Goal: Information Seeking & Learning: Learn about a topic

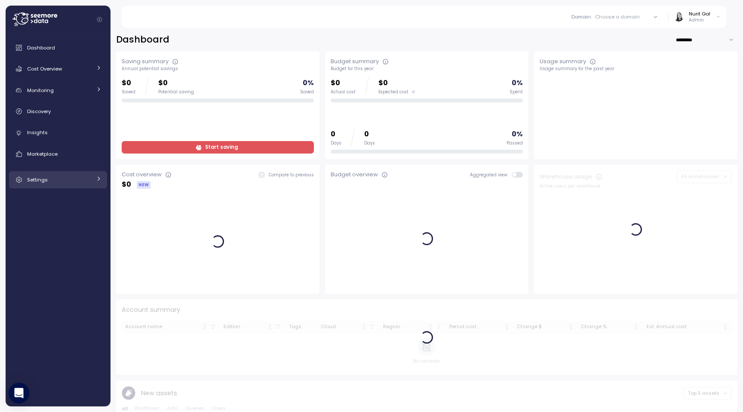
click at [62, 179] on div "Settings" at bounding box center [59, 180] width 65 height 9
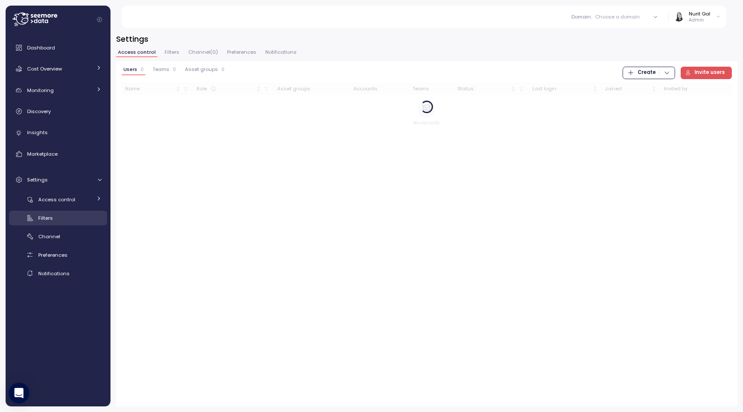
click at [66, 219] on div "Filters" at bounding box center [69, 218] width 63 height 9
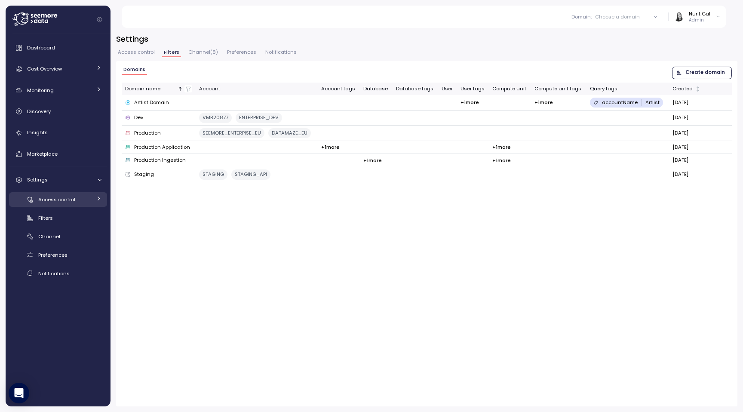
click at [50, 202] on span "Access control" at bounding box center [56, 199] width 37 height 7
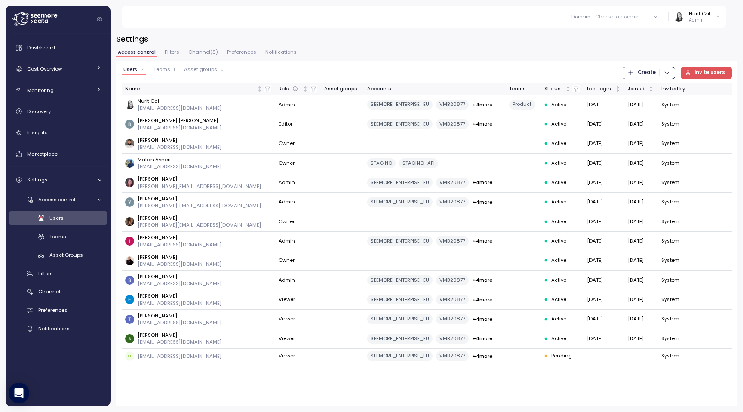
click at [64, 220] on div "Users" at bounding box center [75, 218] width 52 height 9
click at [74, 231] on link "Teams" at bounding box center [58, 236] width 98 height 14
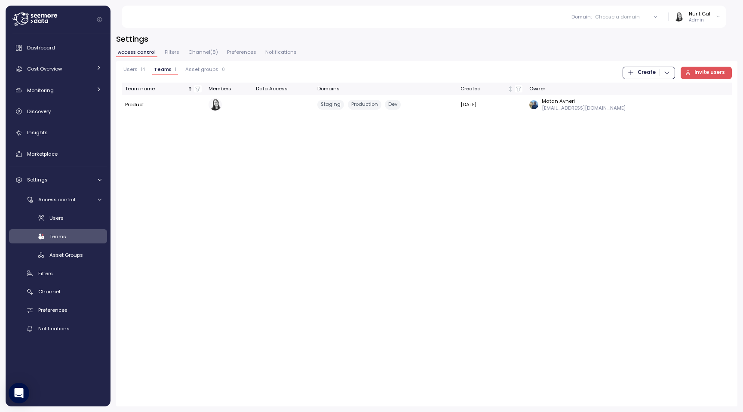
click at [80, 247] on div "Users Teams Asset Groups" at bounding box center [58, 236] width 98 height 51
click at [80, 249] on link "Asset Groups" at bounding box center [58, 255] width 98 height 14
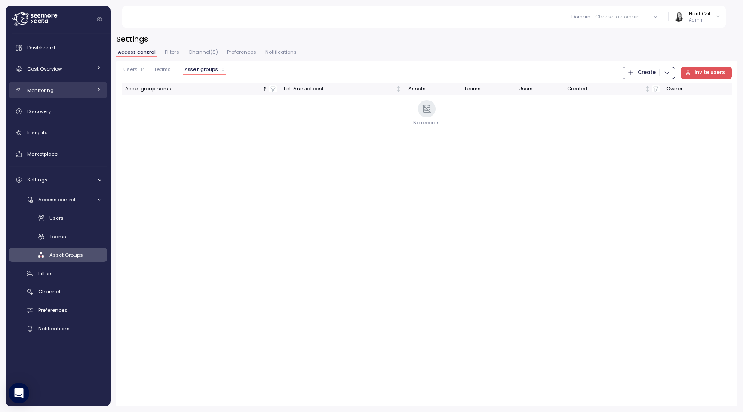
click at [35, 94] on div "Monitoring" at bounding box center [59, 90] width 65 height 9
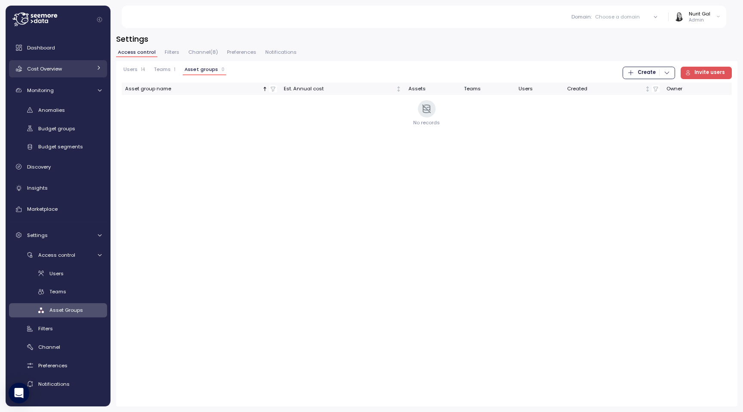
click at [53, 62] on link "Cost Overview" at bounding box center [58, 68] width 98 height 17
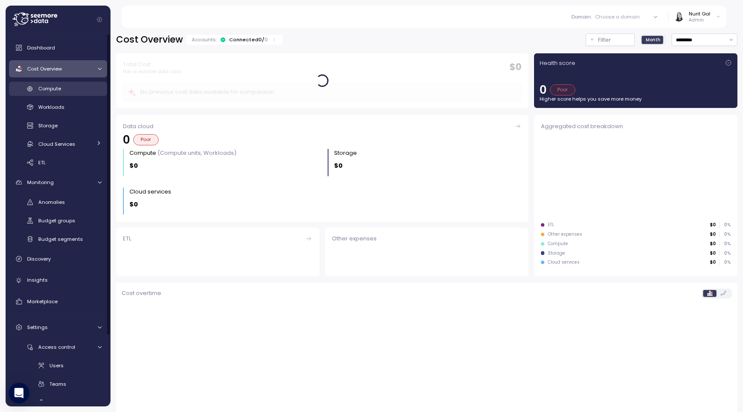
click at [74, 93] on div "Compute" at bounding box center [69, 88] width 63 height 9
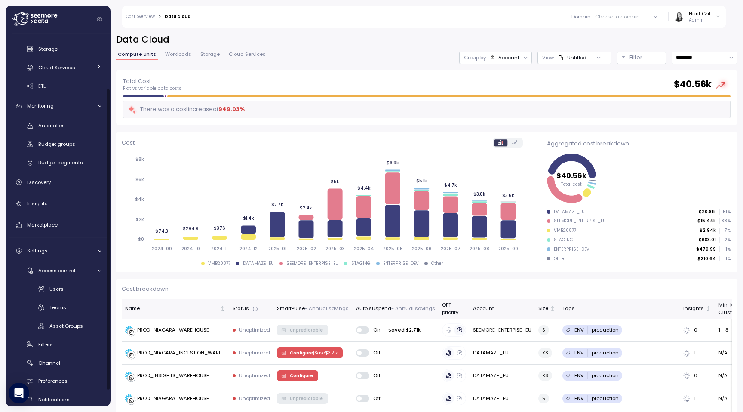
scroll to position [86, 0]
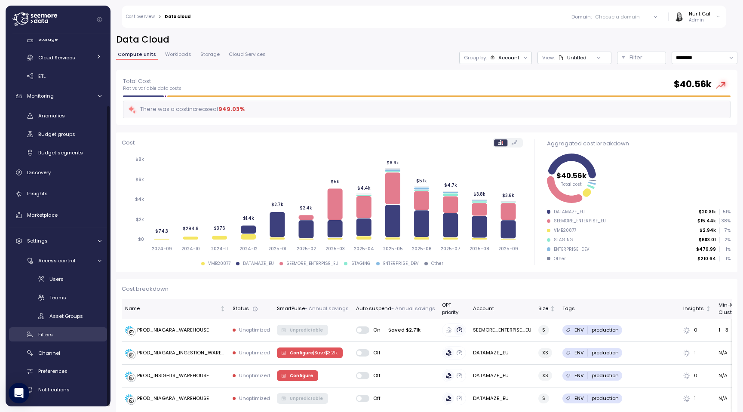
click at [56, 339] on link "Filters" at bounding box center [58, 334] width 98 height 14
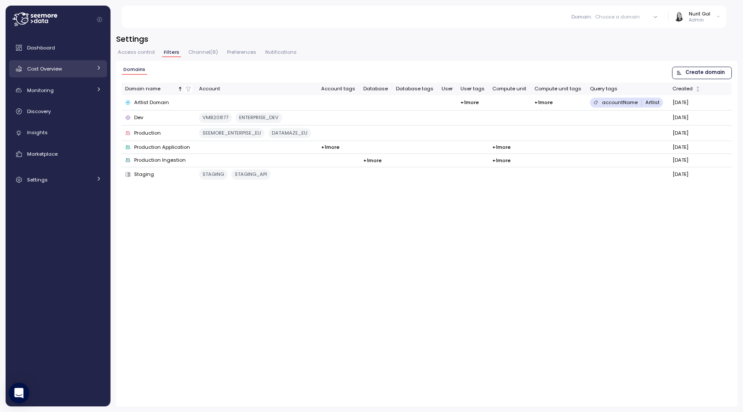
click at [57, 74] on link "Cost Overview" at bounding box center [58, 68] width 98 height 17
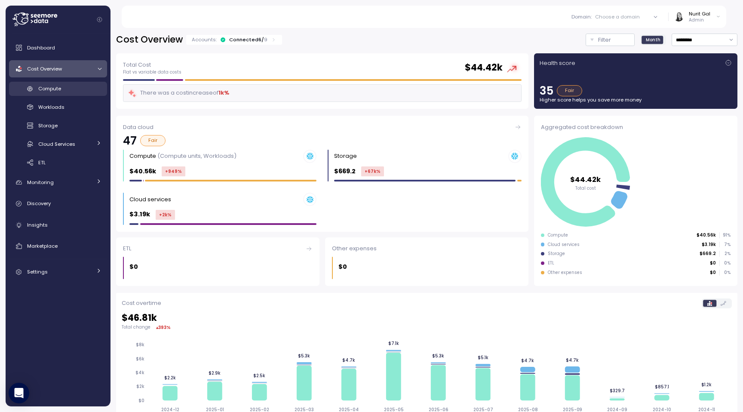
click at [89, 92] on div "Compute" at bounding box center [69, 88] width 63 height 9
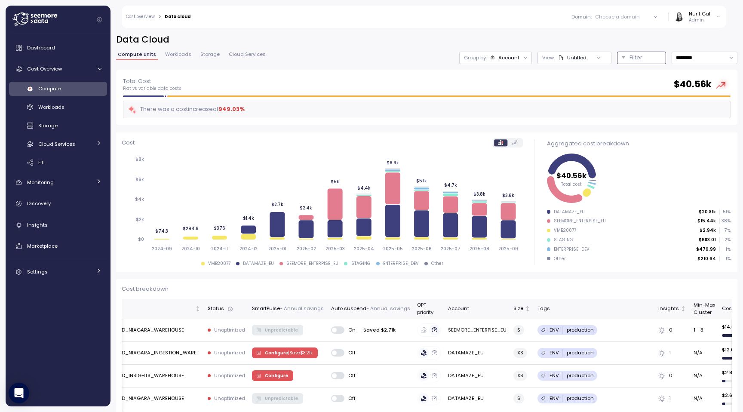
click at [641, 52] on button "Filter" at bounding box center [641, 58] width 49 height 12
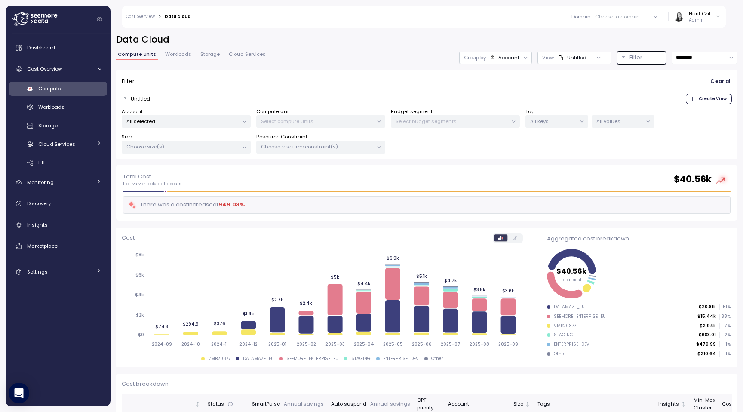
click at [185, 123] on p "All selected" at bounding box center [182, 121] width 112 height 7
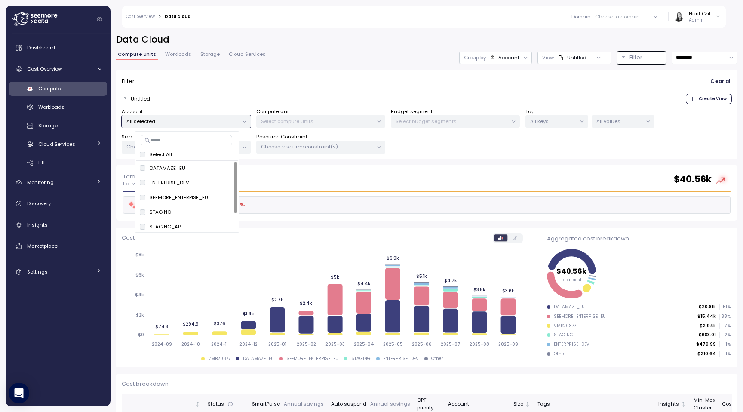
click at [278, 179] on div "Total Cost Flat vs variable data costs $ 40.56k" at bounding box center [427, 179] width 608 height 15
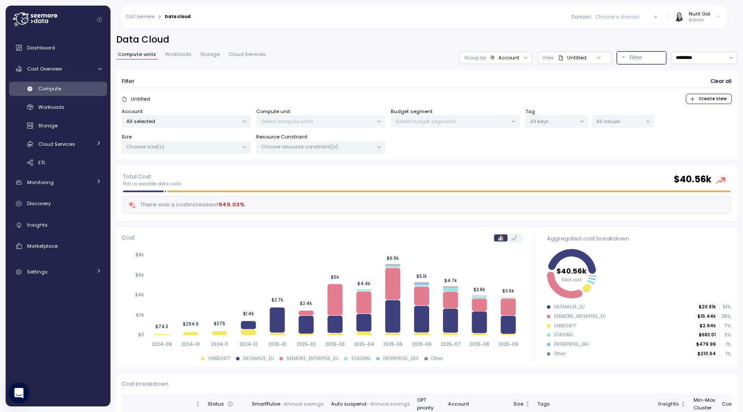
click at [188, 144] on p "Choose size(s)" at bounding box center [182, 146] width 112 height 7
click at [313, 146] on p "Choose resource constraint(s)" at bounding box center [317, 146] width 112 height 7
click at [296, 119] on p "Select compute units" at bounding box center [317, 121] width 112 height 7
click at [447, 121] on p "Select budget segments" at bounding box center [452, 121] width 112 height 7
click at [556, 122] on p "All keys" at bounding box center [554, 121] width 46 height 7
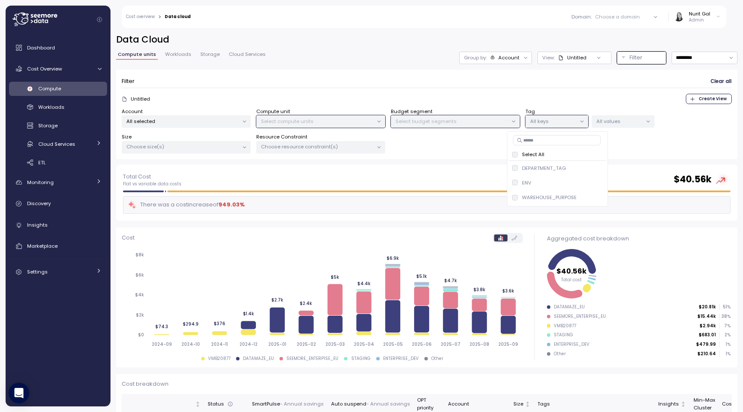
click at [540, 104] on div "Untitled Create View" at bounding box center [427, 99] width 611 height 10
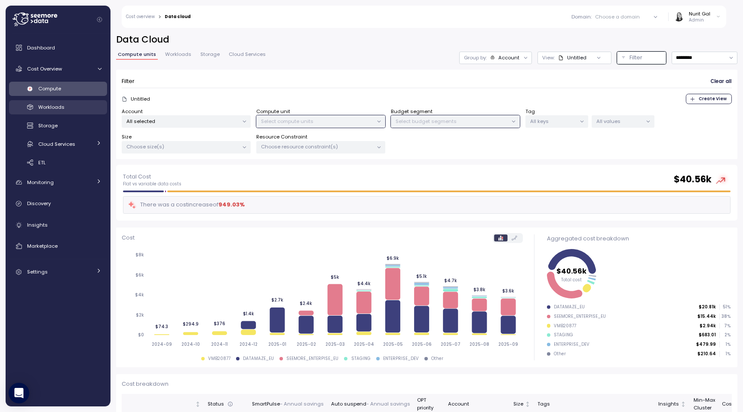
click at [53, 108] on span "Workloads" at bounding box center [51, 107] width 26 height 7
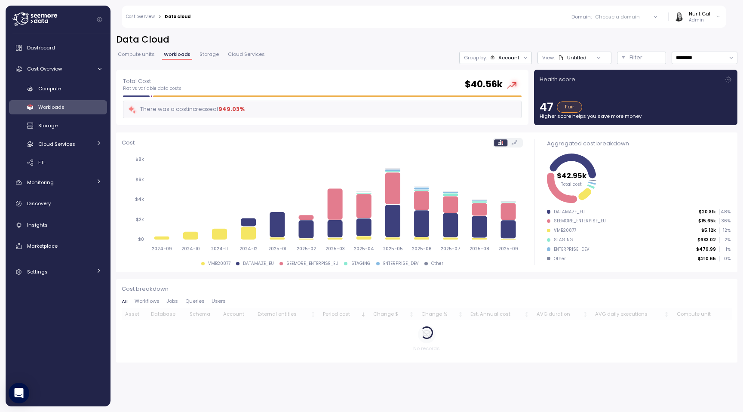
click at [616, 50] on div "Data Cloud Compute units Workloads Storage Cloud Services Group by: Account Vie…" at bounding box center [427, 52] width 622 height 36
click at [617, 52] on button "Filter" at bounding box center [641, 58] width 49 height 12
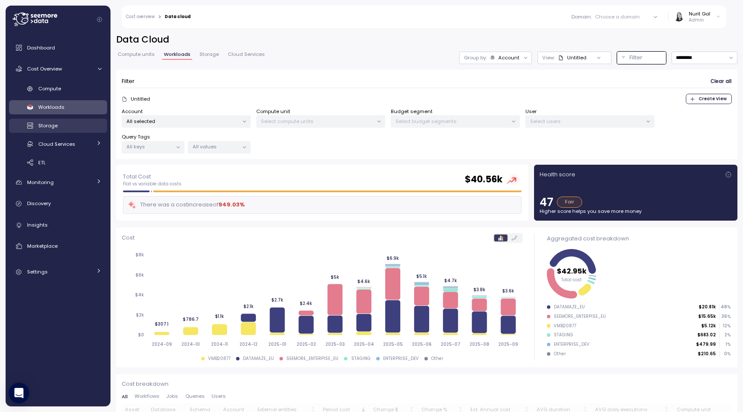
click at [54, 125] on span "Storage" at bounding box center [47, 125] width 19 height 7
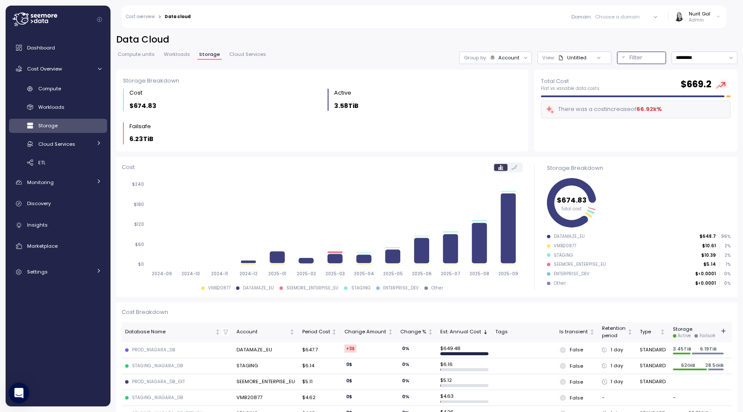
click at [661, 62] on button "Filter" at bounding box center [641, 58] width 49 height 12
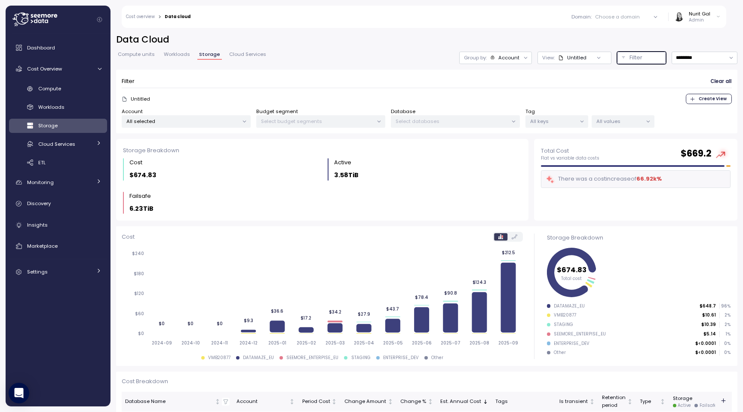
click at [448, 120] on p "Select databases" at bounding box center [452, 121] width 112 height 7
click at [63, 133] on link "Storage" at bounding box center [58, 126] width 98 height 14
click at [63, 141] on span "Cloud Services" at bounding box center [56, 144] width 37 height 7
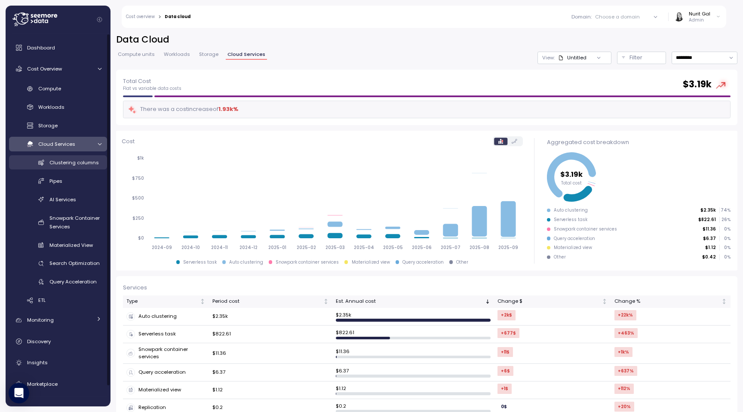
click at [65, 166] on span "Clustering columns" at bounding box center [73, 162] width 49 height 7
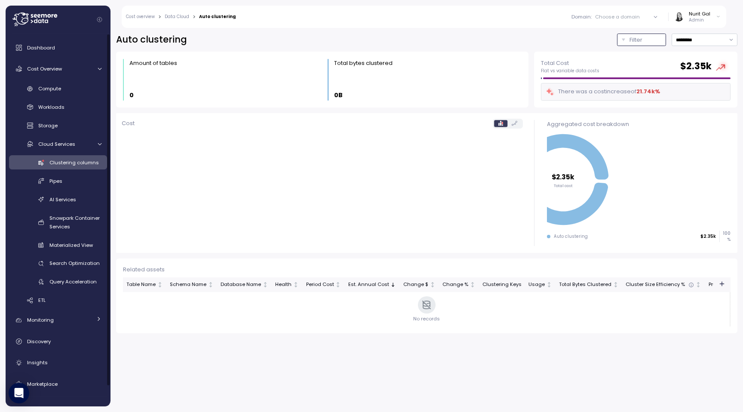
click at [640, 40] on p "Filter" at bounding box center [636, 40] width 13 height 9
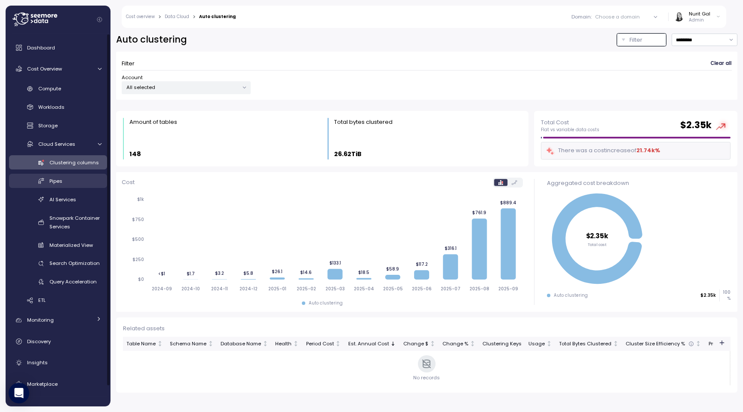
click at [41, 183] on icon at bounding box center [41, 181] width 9 height 9
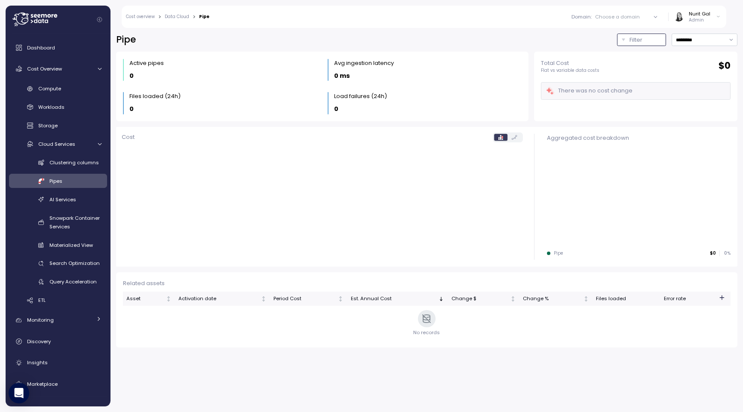
click at [618, 34] on button "Filter" at bounding box center [641, 40] width 49 height 12
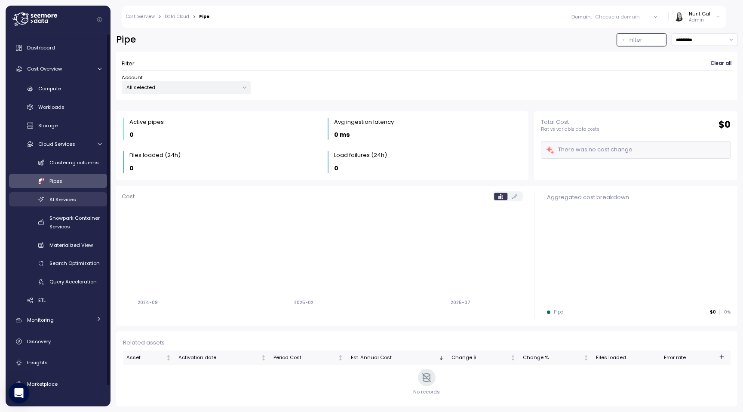
click at [66, 200] on span "AI Services" at bounding box center [62, 199] width 27 height 7
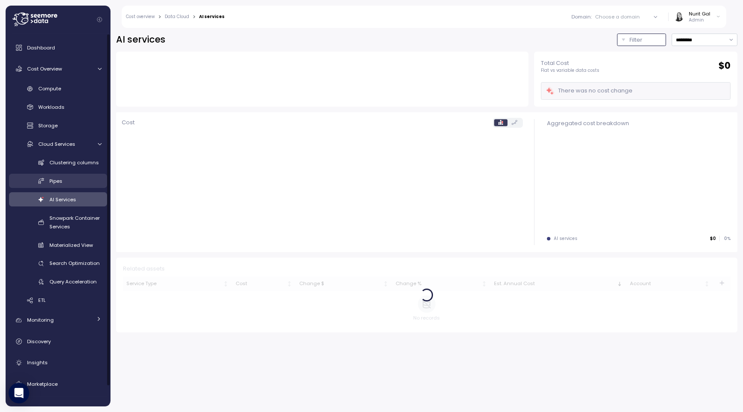
click at [625, 39] on button "Filter" at bounding box center [641, 40] width 49 height 12
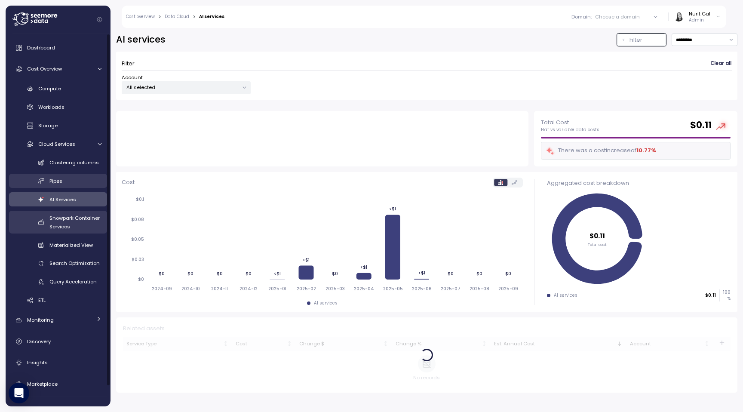
click at [67, 224] on span "Snowpark Container Services" at bounding box center [74, 222] width 50 height 15
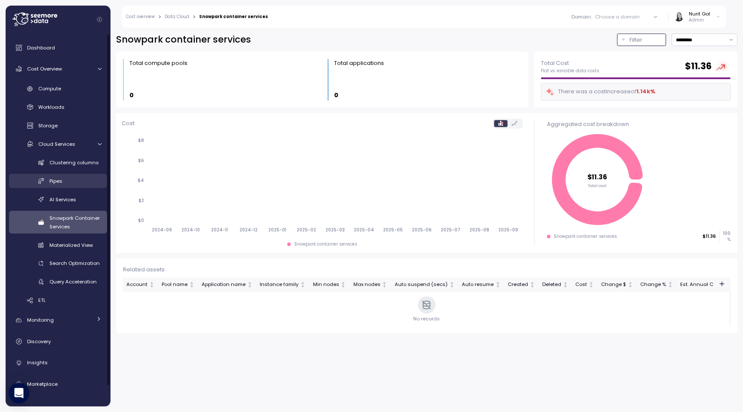
click at [651, 40] on div "Filter" at bounding box center [646, 40] width 32 height 9
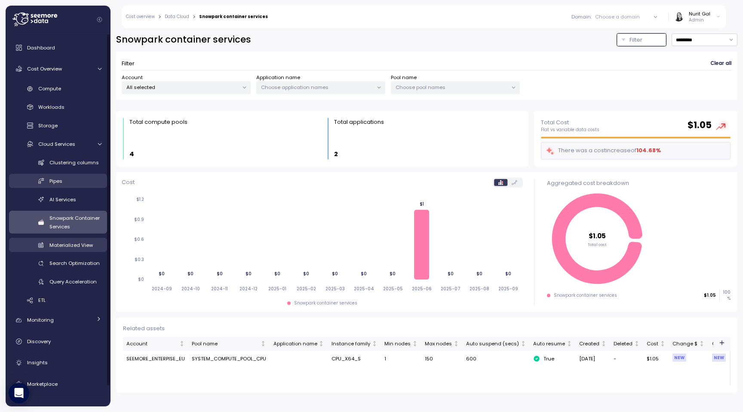
click at [52, 243] on span "Materialized View" at bounding box center [70, 245] width 43 height 7
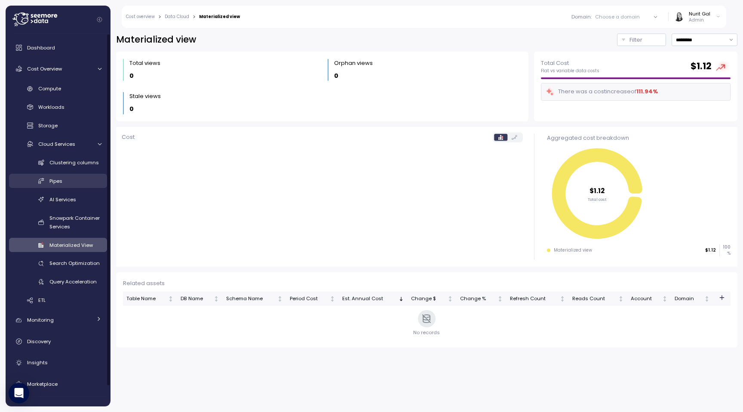
click at [638, 47] on div "Materialized view Filter ********* Filter Clear all Account All selected Total …" at bounding box center [427, 191] width 622 height 314
click at [642, 40] on div "Filter" at bounding box center [646, 40] width 32 height 9
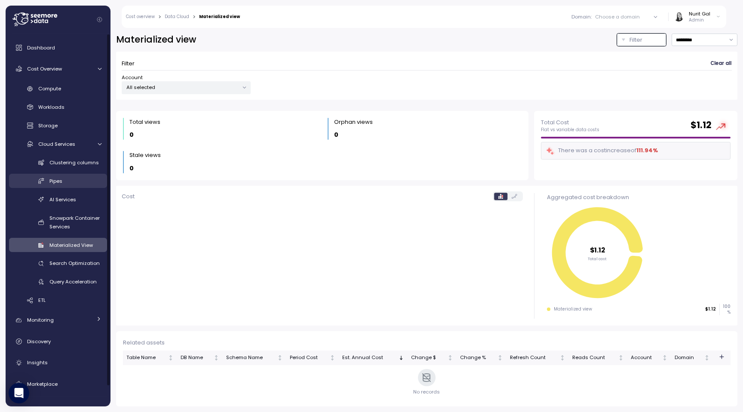
click at [48, 271] on div "Clustering columns Pipes AI Services Snowpark Container Services Materialized V…" at bounding box center [58, 222] width 98 height 134
click at [53, 267] on span "Search Optimization" at bounding box center [74, 263] width 50 height 7
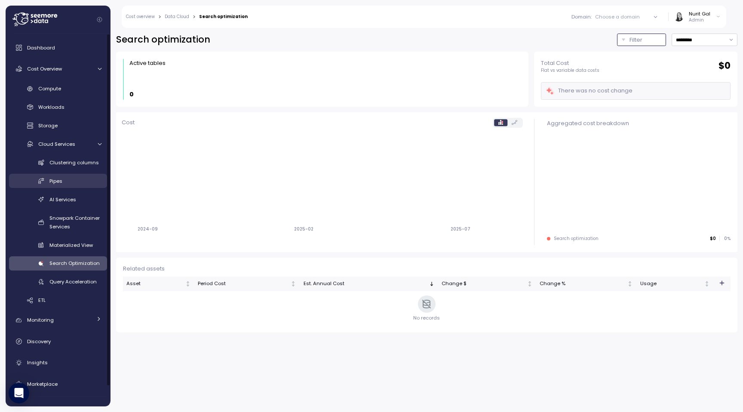
click at [634, 40] on p "Filter" at bounding box center [636, 40] width 13 height 9
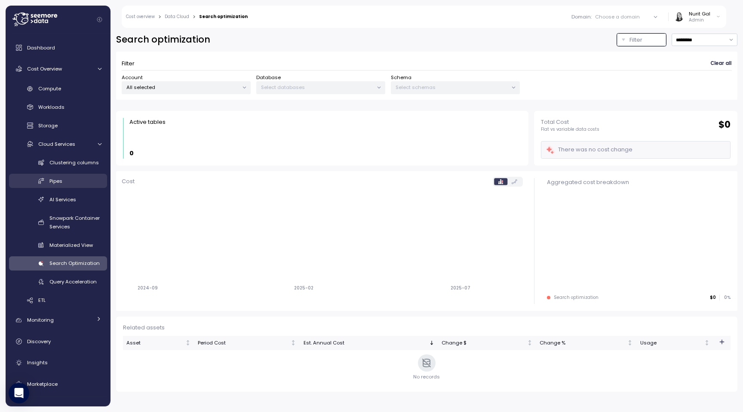
click at [294, 78] on div "Database Select databases" at bounding box center [320, 84] width 129 height 20
click at [294, 86] on p "Select databases" at bounding box center [317, 87] width 112 height 7
click at [370, 87] on p "Select databases" at bounding box center [317, 87] width 112 height 7
click at [402, 87] on p "Select schemas" at bounding box center [452, 87] width 112 height 7
click at [55, 284] on span "Query Acceleration" at bounding box center [72, 281] width 47 height 7
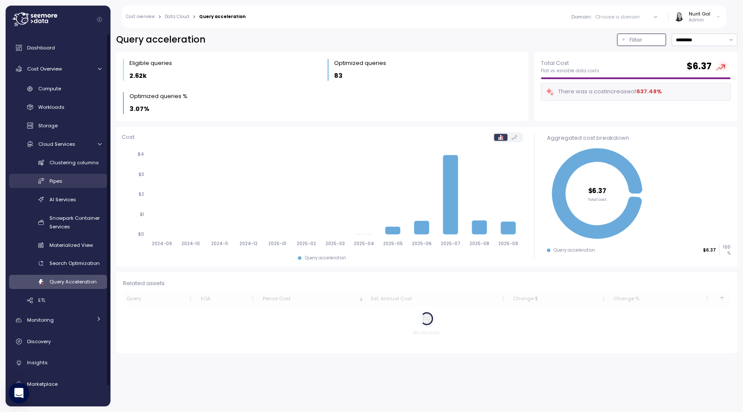
click at [637, 37] on p "Filter" at bounding box center [636, 40] width 13 height 9
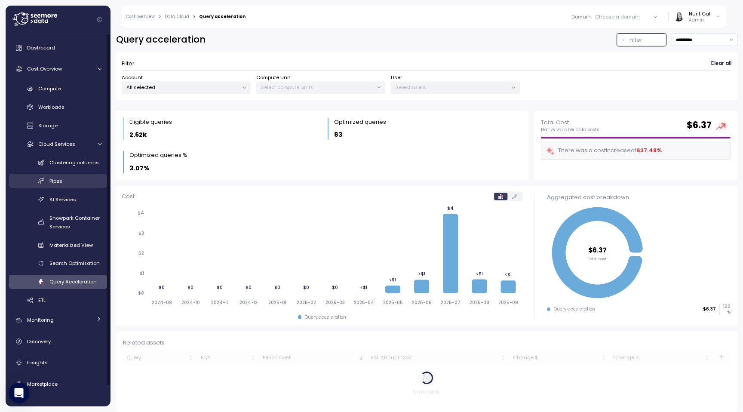
click at [66, 309] on div "Dashboard Cost Overview Compute Workloads Storage Cloud Services Clustering col…" at bounding box center [58, 228] width 98 height 379
click at [66, 303] on div "ETL" at bounding box center [69, 300] width 63 height 9
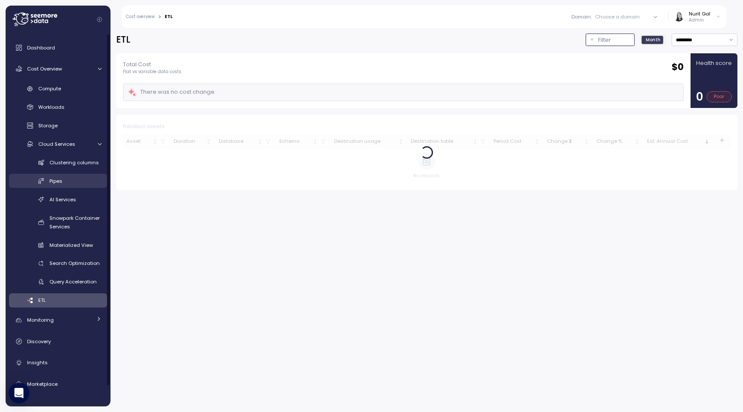
click at [604, 37] on p "Filter" at bounding box center [604, 40] width 13 height 9
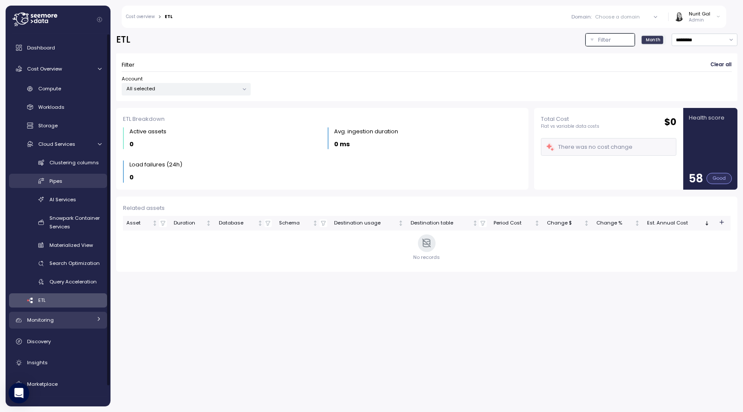
click at [63, 319] on div "Monitoring" at bounding box center [59, 320] width 65 height 9
click at [62, 338] on span "Anomalies" at bounding box center [51, 340] width 27 height 7
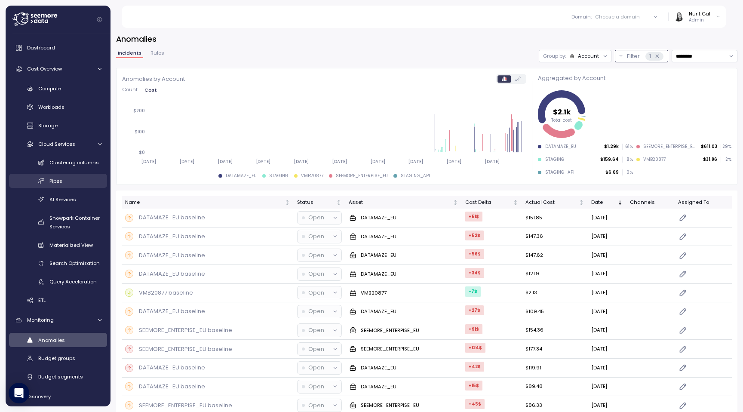
click at [632, 51] on button "Filter 1" at bounding box center [641, 56] width 53 height 12
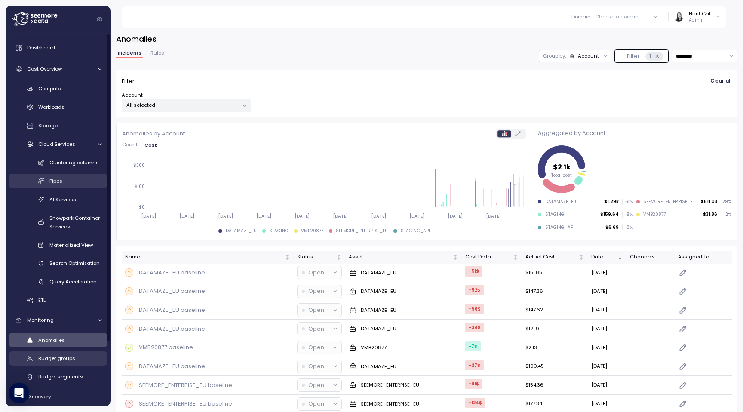
click at [37, 359] on link "Budget groups" at bounding box center [58, 359] width 98 height 14
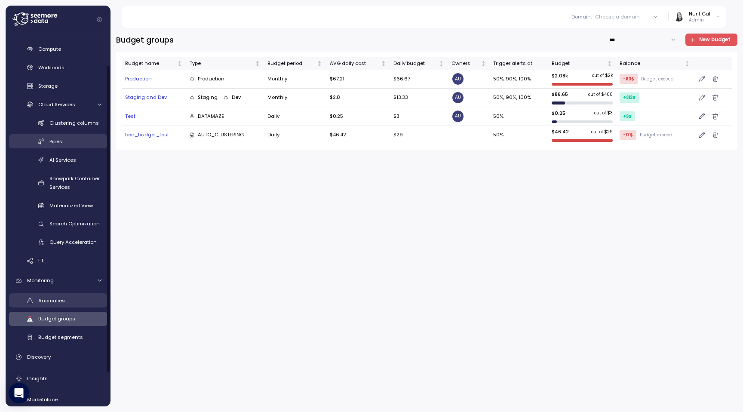
scroll to position [42, 0]
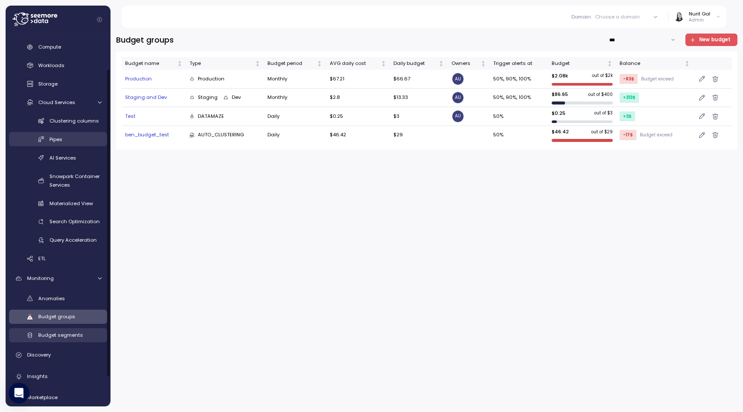
click at [59, 331] on div "Budget segments" at bounding box center [69, 335] width 63 height 9
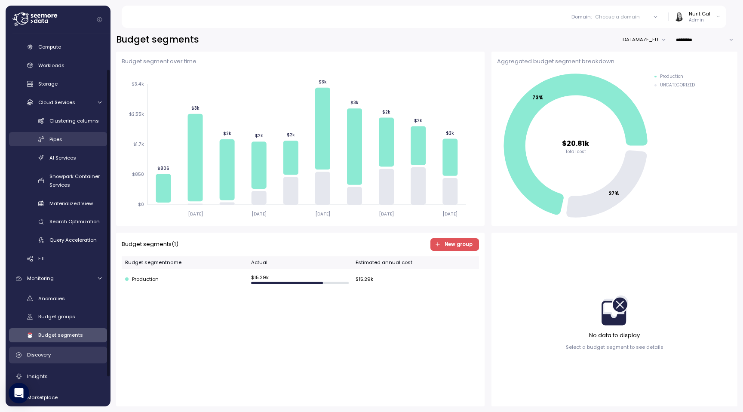
click at [74, 352] on div "Discovery" at bounding box center [64, 355] width 74 height 9
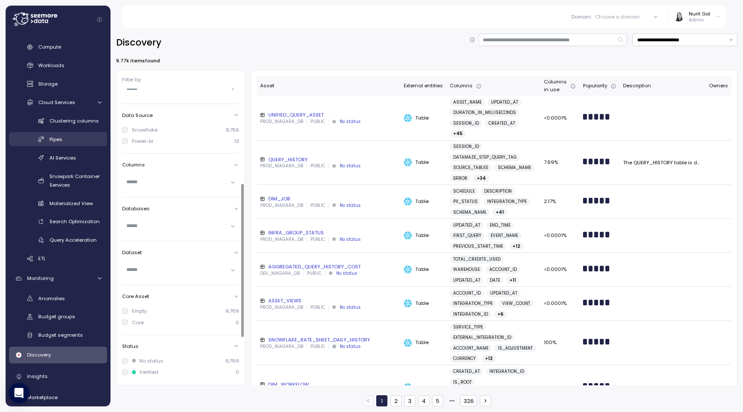
scroll to position [182, 0]
click at [154, 219] on input "text" at bounding box center [176, 223] width 101 height 8
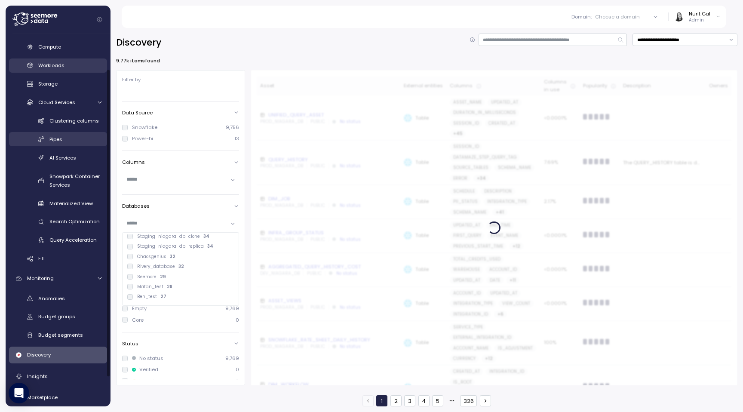
scroll to position [0, 0]
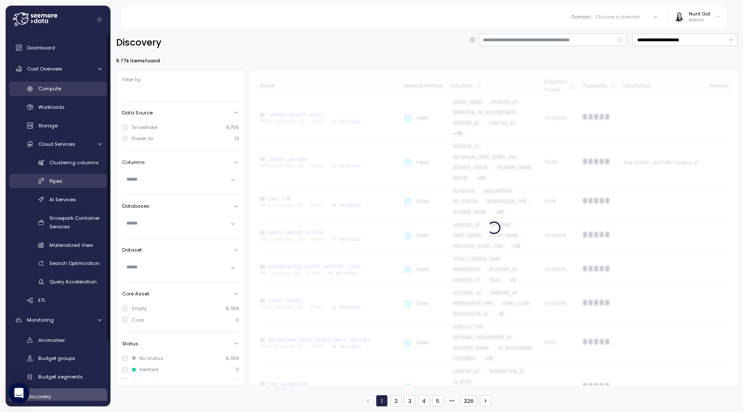
click at [51, 93] on div "Compute" at bounding box center [69, 88] width 63 height 9
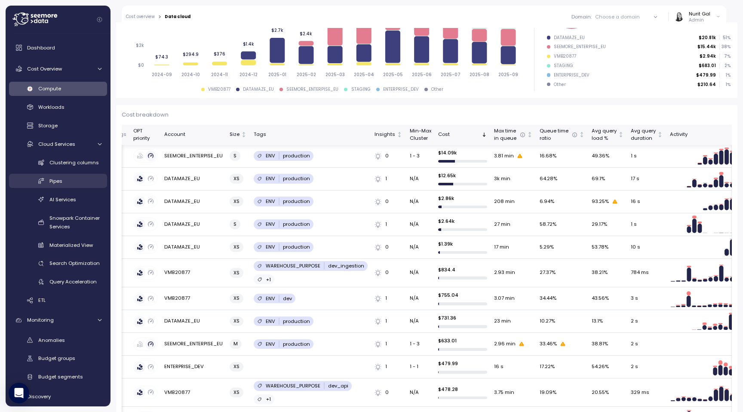
scroll to position [0, 313]
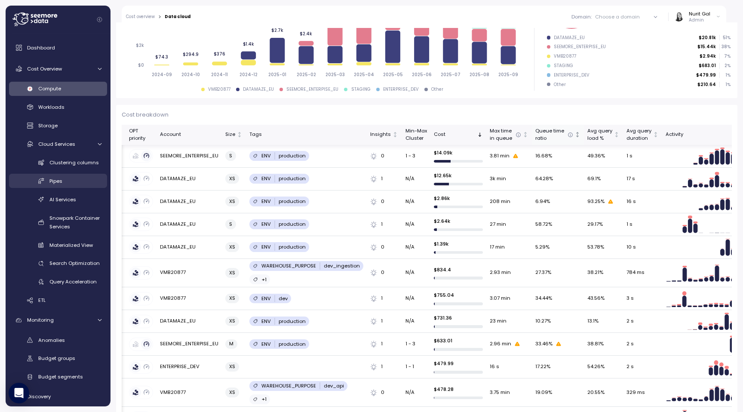
click at [575, 133] on icon "Not sorted" at bounding box center [578, 135] width 6 height 6
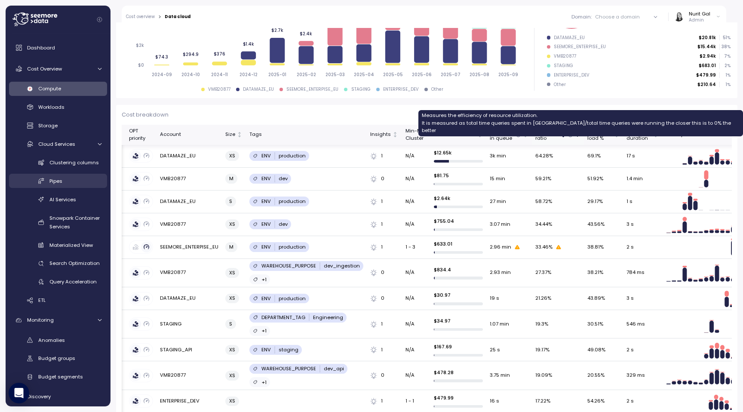
click at [568, 133] on icon at bounding box center [571, 135] width 6 height 6
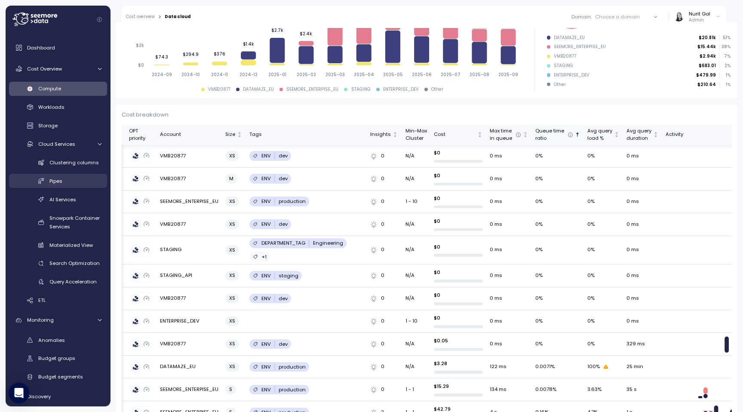
click at [560, 134] on div "Queue time ratio" at bounding box center [555, 134] width 38 height 15
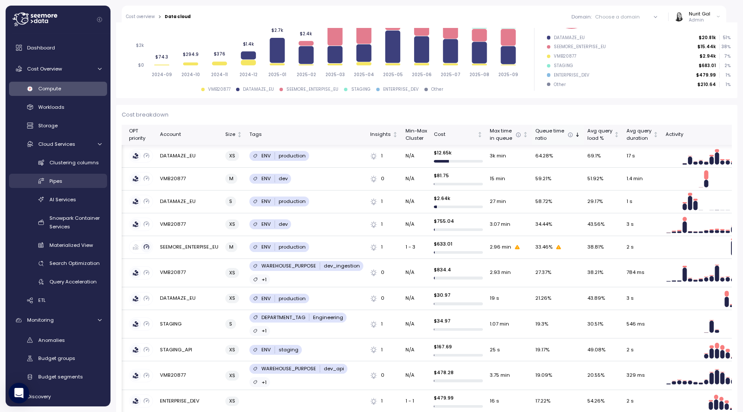
click at [560, 134] on div "Queue time ratio" at bounding box center [555, 134] width 38 height 15
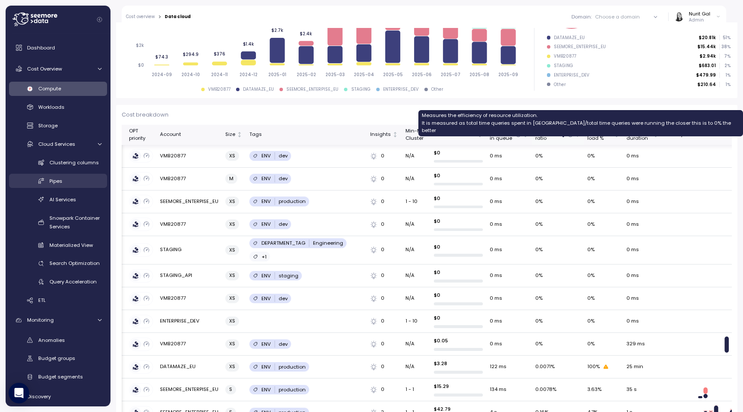
click at [568, 134] on icon at bounding box center [571, 135] width 6 height 6
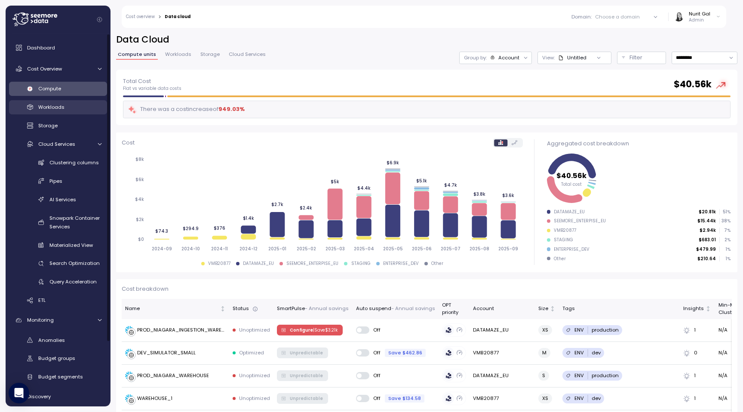
click at [69, 112] on link "Workloads" at bounding box center [58, 107] width 98 height 14
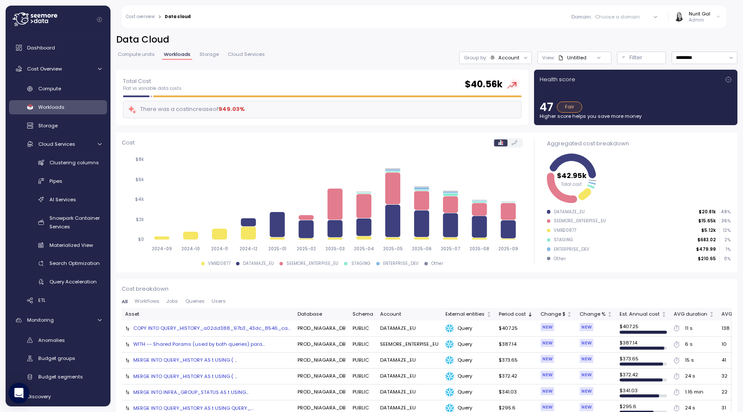
click at [727, 77] on icon at bounding box center [728, 79] width 7 height 7
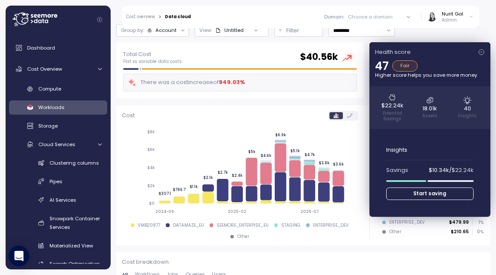
scroll to position [45, 0]
